Goal: Task Accomplishment & Management: Use online tool/utility

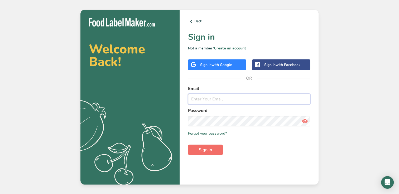
type input "[EMAIL_ADDRESS][DOMAIN_NAME]"
click at [212, 148] on span "Sign in" at bounding box center [205, 150] width 13 height 6
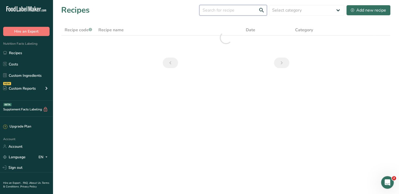
click at [235, 9] on input "text" at bounding box center [232, 10] width 67 height 11
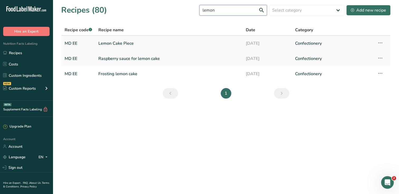
type input "lemon"
click at [191, 46] on link "Lemon Cake Piece" at bounding box center [168, 43] width 141 height 11
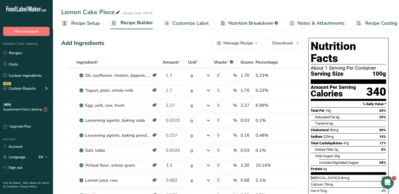
click at [87, 24] on span "Recipe Setup" at bounding box center [85, 23] width 29 height 7
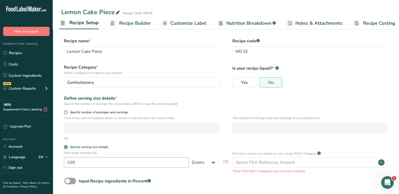
scroll to position [24, 0]
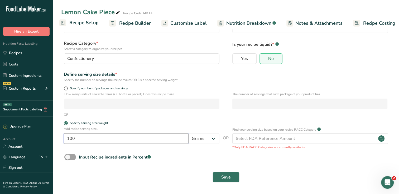
click at [97, 140] on input "100" at bounding box center [126, 139] width 125 height 11
type input "500"
click at [212, 172] on button "Save" at bounding box center [225, 177] width 27 height 11
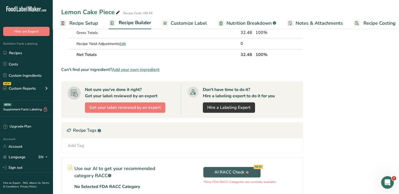
scroll to position [376, 0]
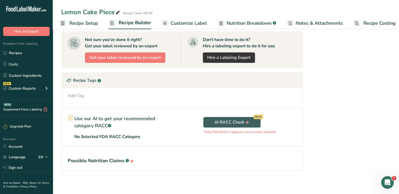
click at [82, 22] on span "Recipe Setup" at bounding box center [83, 23] width 29 height 7
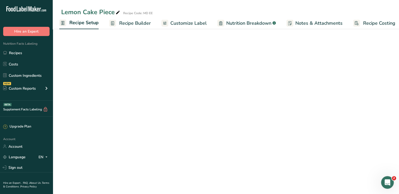
scroll to position [24, 0]
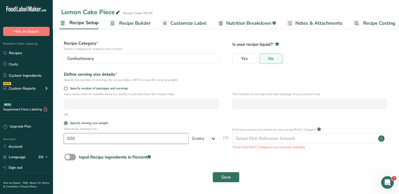
click at [107, 141] on input "500" at bounding box center [126, 139] width 125 height 11
type input "400"
click at [212, 172] on button "Save" at bounding box center [225, 177] width 27 height 11
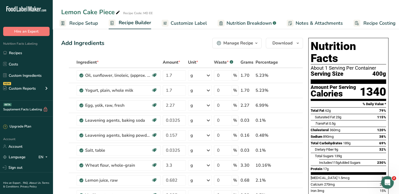
click at [86, 23] on span "Recipe Setup" at bounding box center [83, 23] width 29 height 7
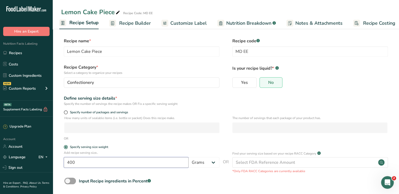
click at [110, 164] on input "400" at bounding box center [126, 163] width 125 height 11
type input "4"
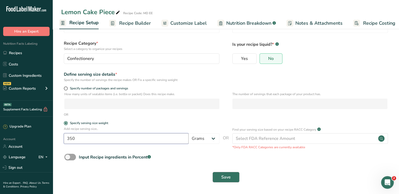
type input "350"
click at [225, 175] on span "Save" at bounding box center [225, 177] width 9 height 6
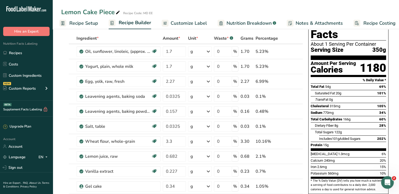
click at [72, 21] on span "Recipe Setup" at bounding box center [83, 23] width 29 height 7
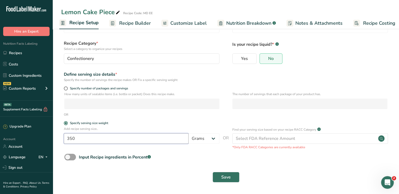
click at [121, 139] on input "350" at bounding box center [126, 139] width 125 height 11
type input "3"
type input "100"
click at [225, 179] on span "Save" at bounding box center [225, 177] width 9 height 6
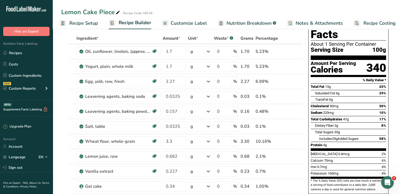
click at [71, 23] on span "Recipe Setup" at bounding box center [83, 23] width 29 height 7
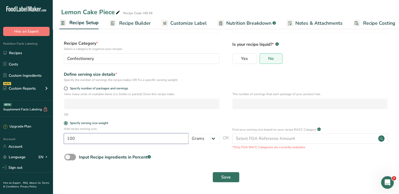
click at [152, 141] on input "100" at bounding box center [126, 139] width 125 height 11
type input "1"
type input "320"
click at [226, 178] on span "Save" at bounding box center [225, 177] width 9 height 6
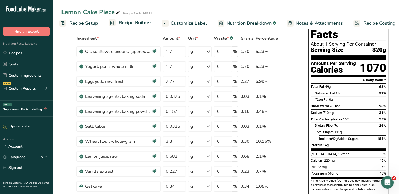
click at [70, 22] on span "Recipe Setup" at bounding box center [83, 23] width 29 height 7
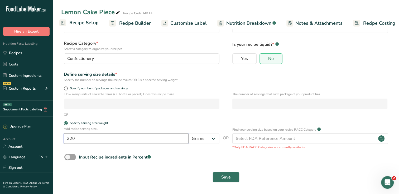
click at [133, 138] on input "320" at bounding box center [126, 139] width 125 height 11
type input "325"
click at [223, 176] on span "Save" at bounding box center [225, 177] width 9 height 6
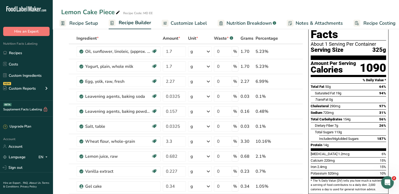
click at [81, 23] on span "Recipe Setup" at bounding box center [83, 23] width 29 height 7
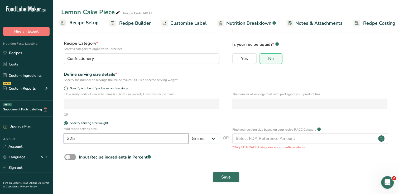
click at [79, 137] on input "325" at bounding box center [126, 139] width 125 height 11
type input "322"
click at [212, 172] on button "Save" at bounding box center [225, 177] width 27 height 11
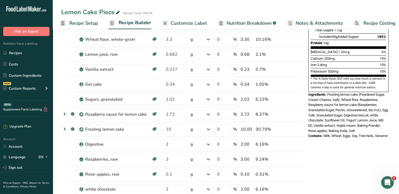
scroll to position [122, 0]
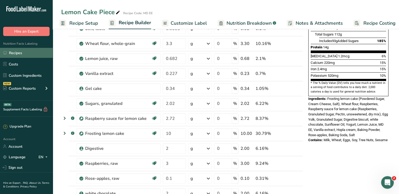
click at [29, 53] on link "Recipes" at bounding box center [26, 53] width 53 height 10
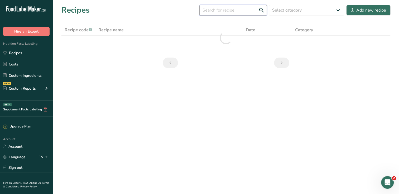
click at [241, 8] on input "text" at bounding box center [232, 10] width 67 height 11
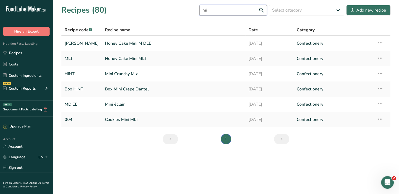
type input "m"
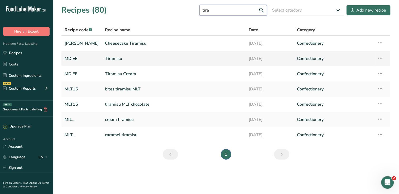
type input "tira"
click at [141, 59] on link "Tiramisu" at bounding box center [173, 58] width 137 height 11
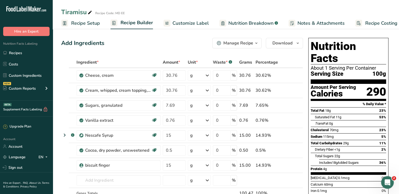
click at [81, 26] on span "Recipe Setup" at bounding box center [85, 23] width 29 height 7
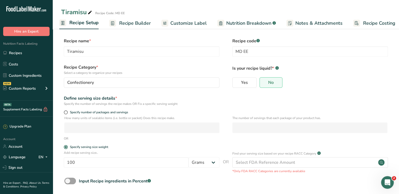
scroll to position [24, 0]
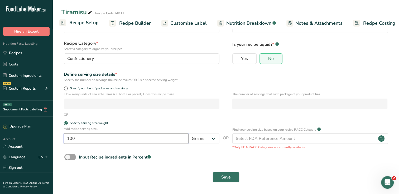
click at [114, 138] on input "100" at bounding box center [126, 139] width 125 height 11
type input "800"
click at [212, 172] on button "Save" at bounding box center [225, 177] width 27 height 11
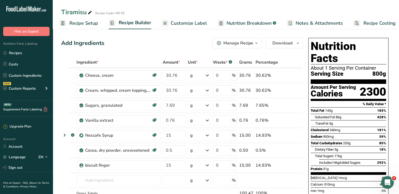
click at [93, 22] on span "Recipe Setup" at bounding box center [83, 23] width 29 height 7
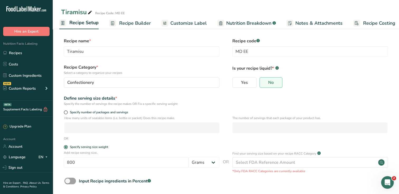
scroll to position [24, 0]
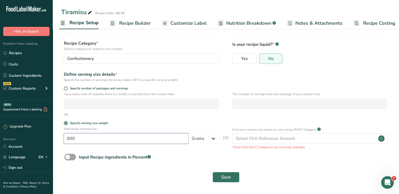
click at [98, 137] on input "800" at bounding box center [126, 139] width 125 height 11
type input "803"
click at [212, 172] on button "Save" at bounding box center [225, 177] width 27 height 11
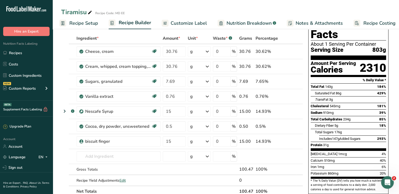
click at [84, 18] on link "Recipe Setup" at bounding box center [78, 23] width 39 height 12
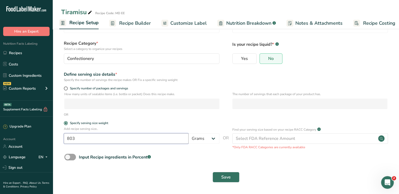
click at [147, 139] on input "803" at bounding box center [126, 139] width 125 height 11
type input "804"
click at [212, 172] on button "Save" at bounding box center [225, 177] width 27 height 11
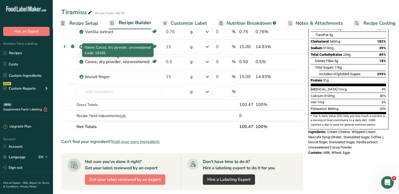
scroll to position [89, 0]
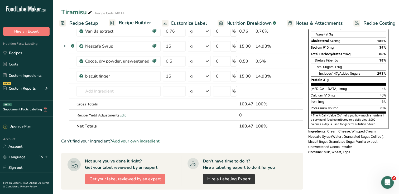
click at [92, 23] on span "Recipe Setup" at bounding box center [83, 23] width 29 height 7
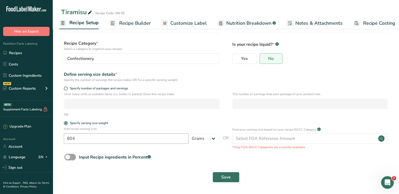
scroll to position [24, 0]
click at [121, 143] on input "804" at bounding box center [126, 139] width 125 height 11
type input "805"
click at [212, 172] on button "Save" at bounding box center [225, 177] width 27 height 11
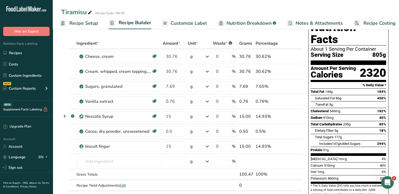
scroll to position [20, 0]
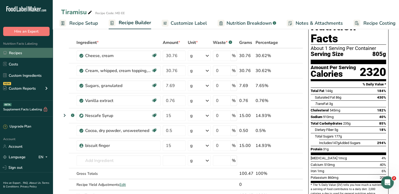
click at [14, 52] on link "Recipes" at bounding box center [26, 53] width 53 height 10
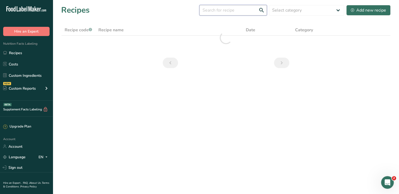
click at [242, 13] on input "text" at bounding box center [232, 10] width 67 height 11
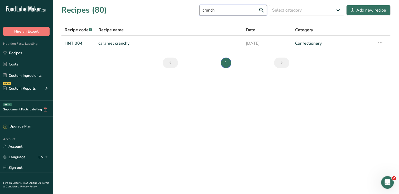
click at [215, 9] on input "cranch" at bounding box center [232, 10] width 67 height 11
click at [216, 12] on input "cranchy" at bounding box center [232, 10] width 67 height 11
type input "bar"
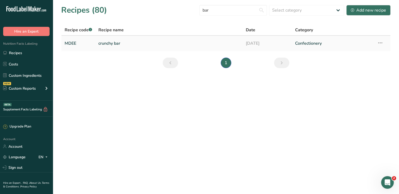
click at [177, 41] on link "crunchy bar" at bounding box center [168, 43] width 141 height 11
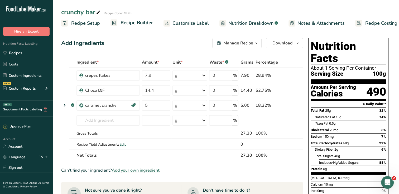
click at [86, 22] on span "Recipe Setup" at bounding box center [85, 23] width 29 height 7
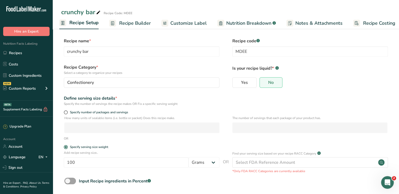
scroll to position [24, 0]
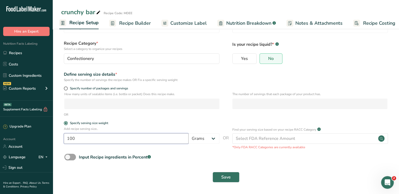
click at [93, 139] on input "100" at bounding box center [126, 139] width 125 height 11
type input "215"
click at [212, 172] on button "Save" at bounding box center [225, 177] width 27 height 11
